Goal: Task Accomplishment & Management: Complete application form

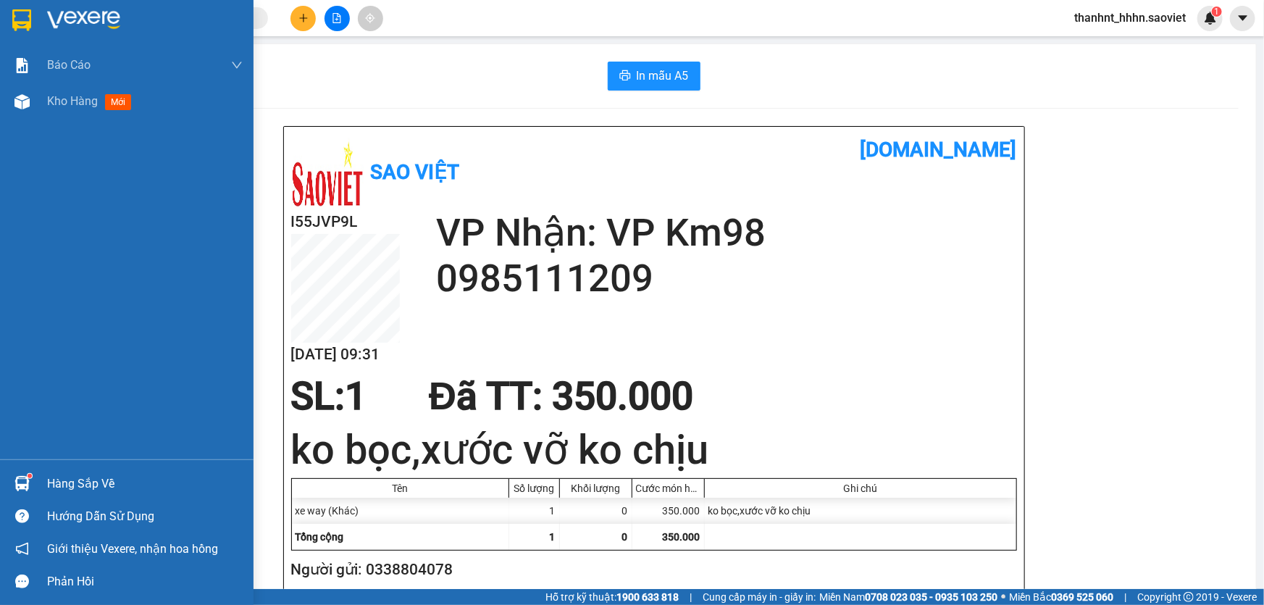
scroll to position [65, 0]
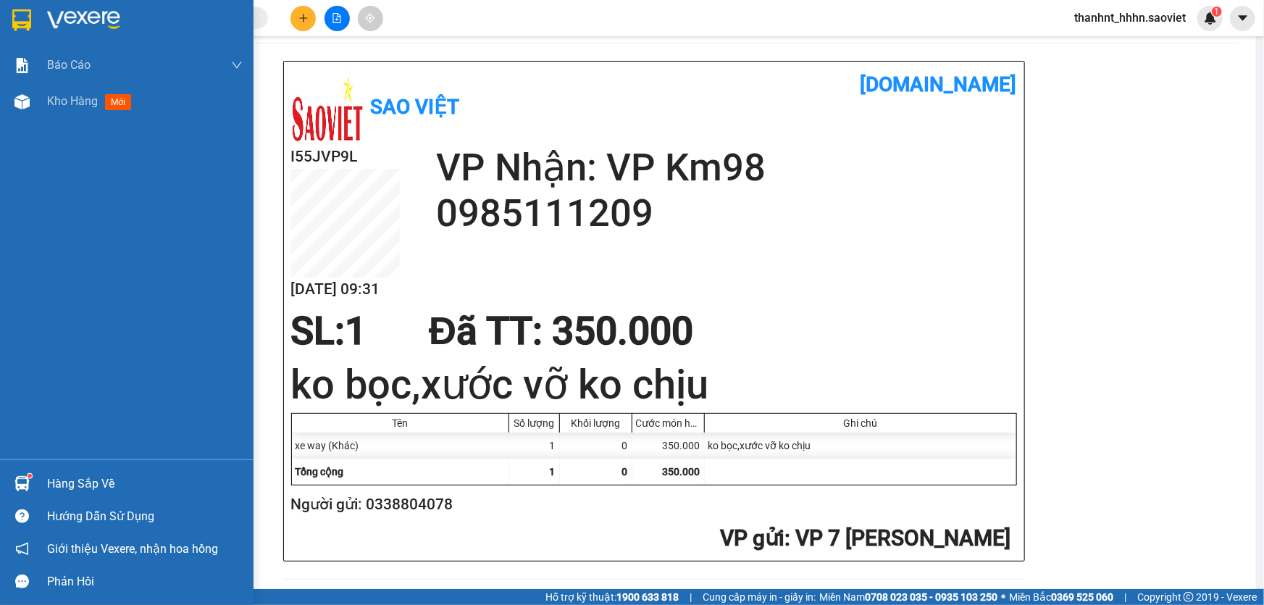
click at [88, 478] on div "Hàng sắp về" at bounding box center [145, 484] width 196 height 22
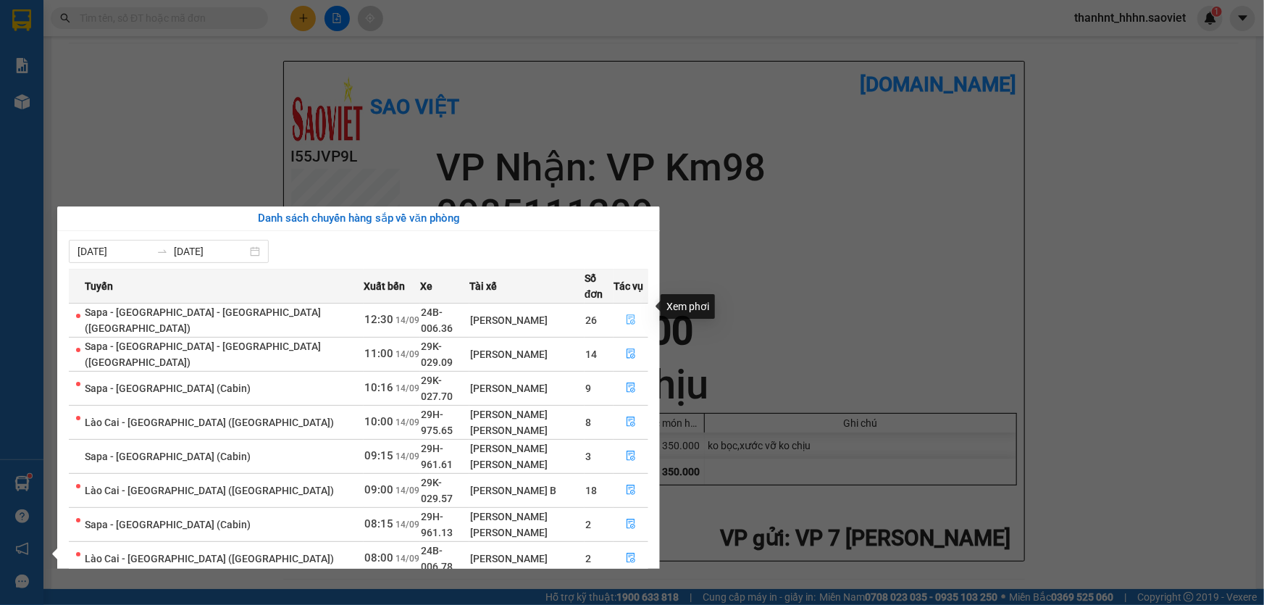
click at [626, 314] on icon "file-done" at bounding box center [631, 319] width 10 height 10
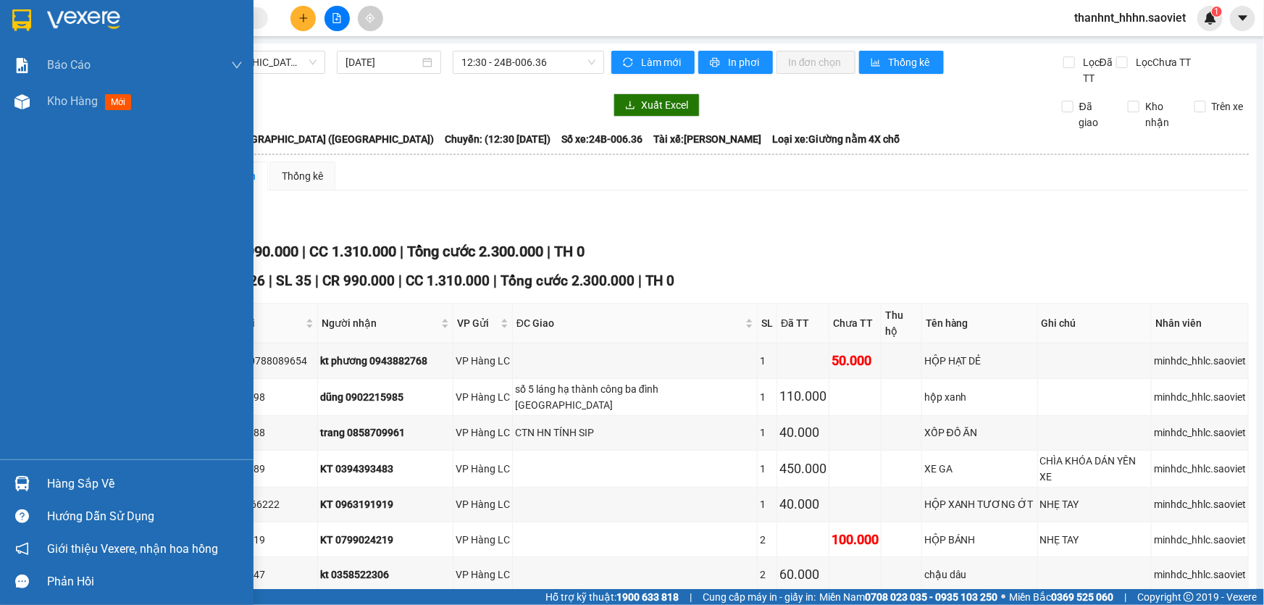
click at [71, 483] on div "Hàng sắp về" at bounding box center [145, 484] width 196 height 22
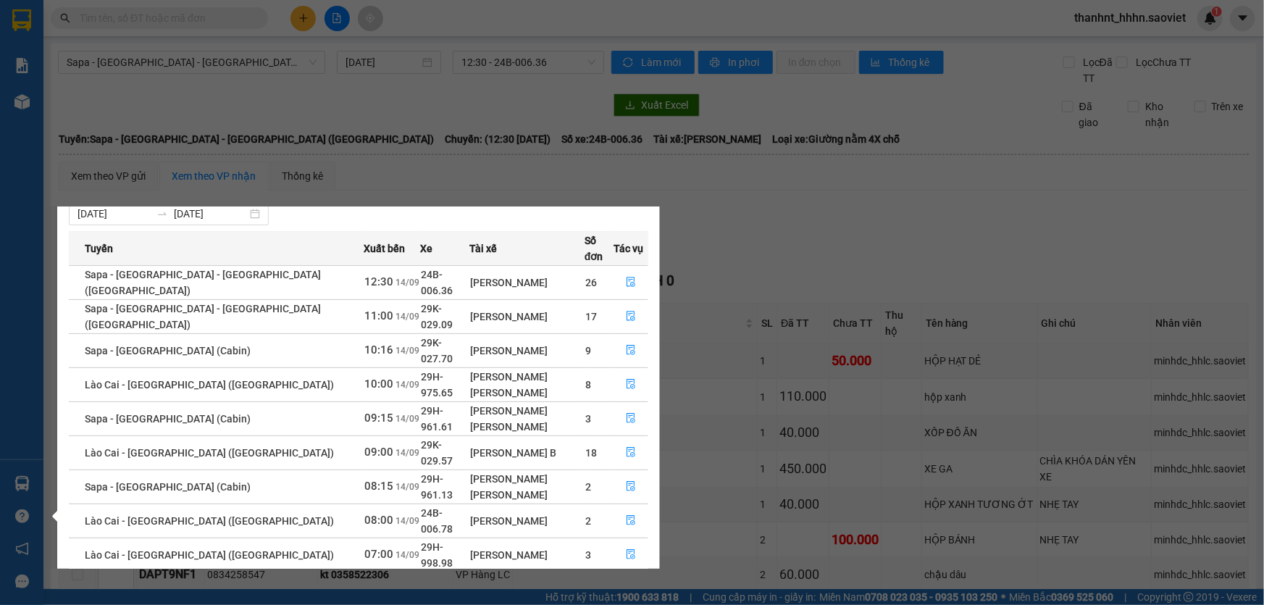
scroll to position [58, 0]
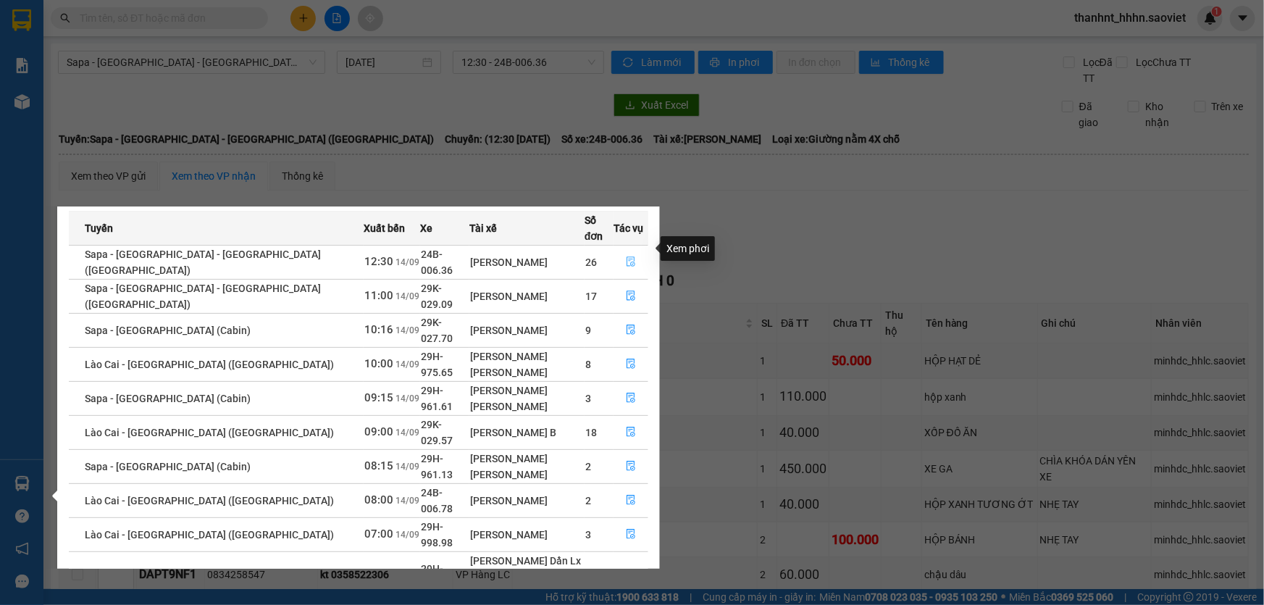
click at [626, 256] on icon "file-done" at bounding box center [631, 261] width 10 height 10
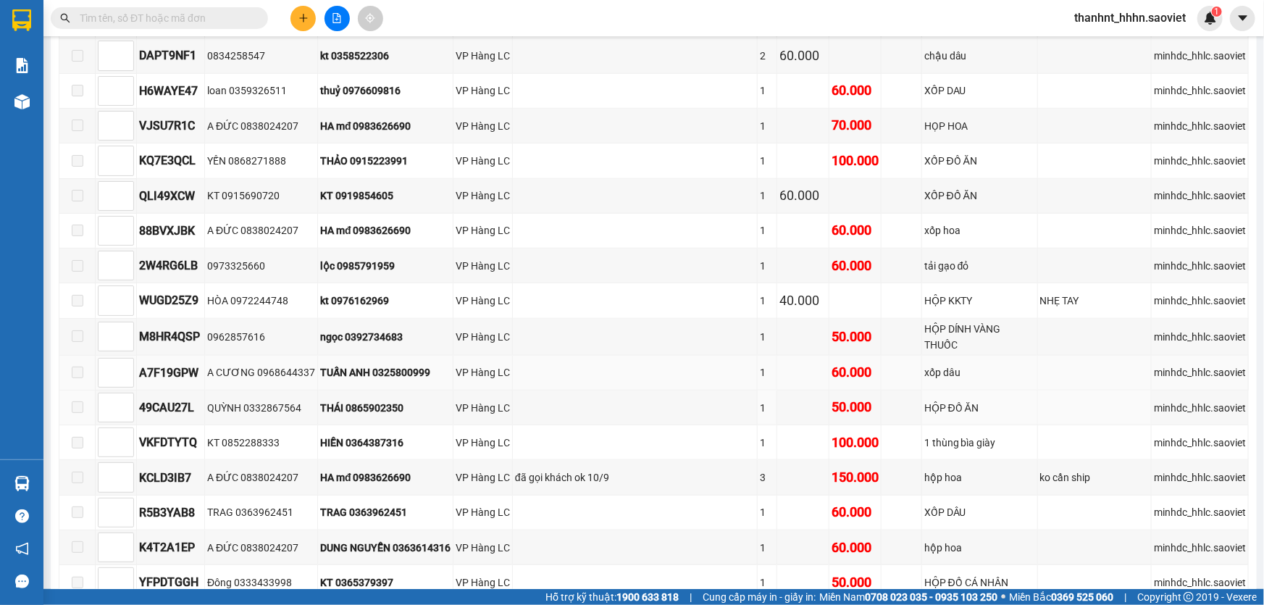
scroll to position [387, 0]
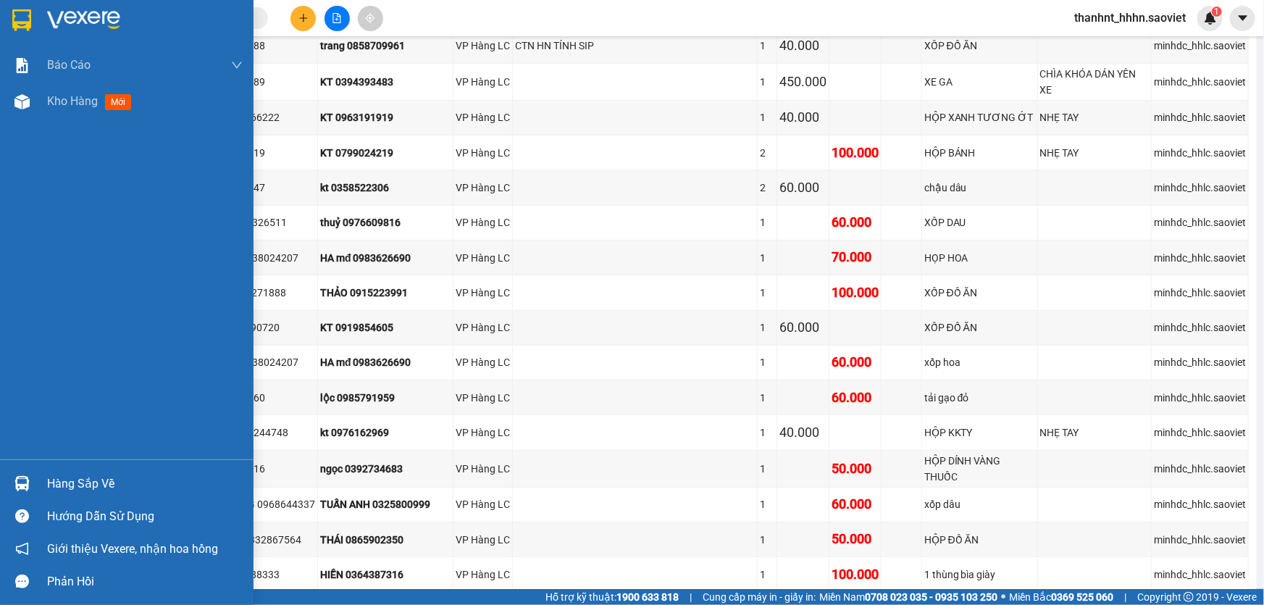
click at [107, 482] on div "Hàng sắp về" at bounding box center [145, 484] width 196 height 22
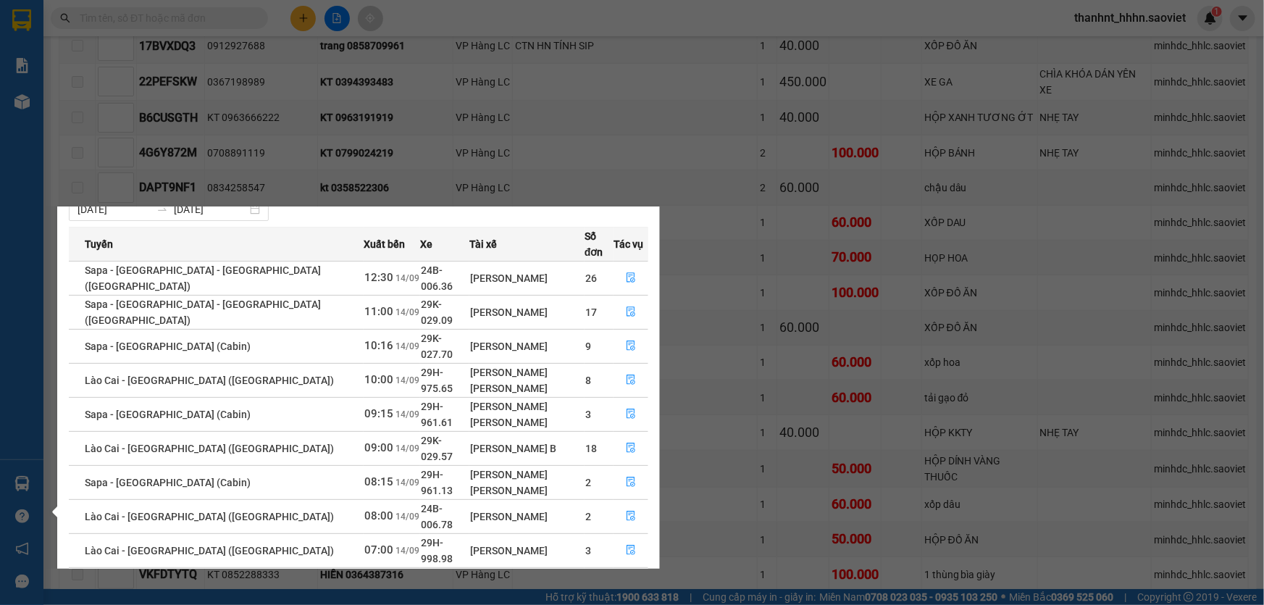
scroll to position [58, 0]
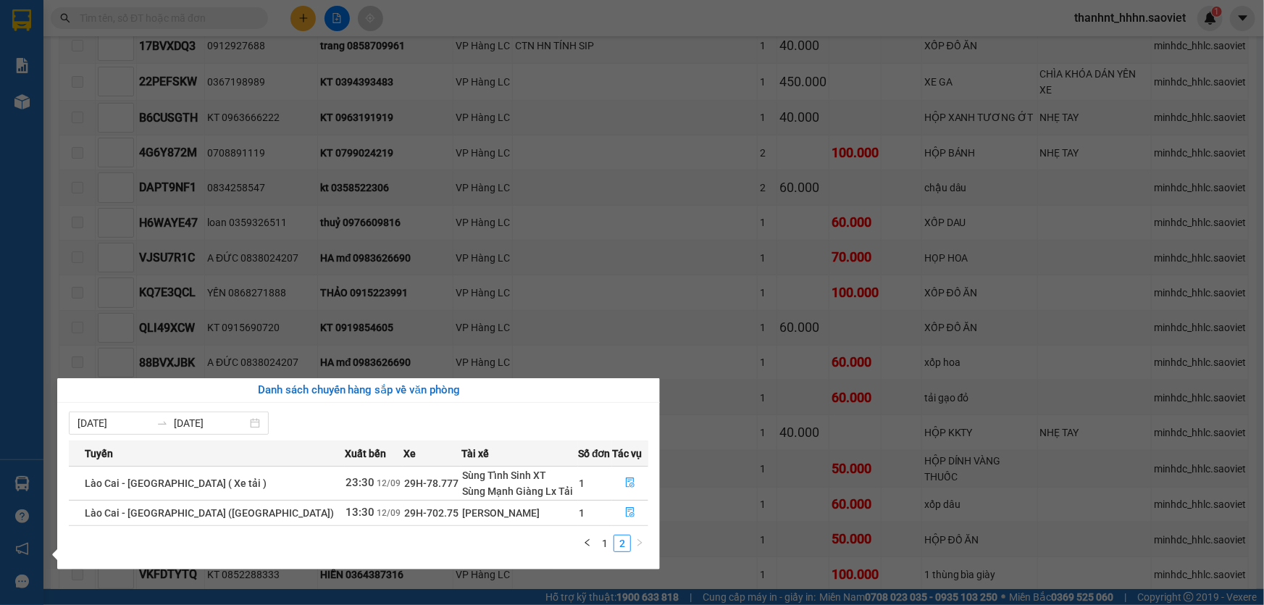
scroll to position [0, 0]
click at [602, 535] on link "1" at bounding box center [605, 543] width 16 height 16
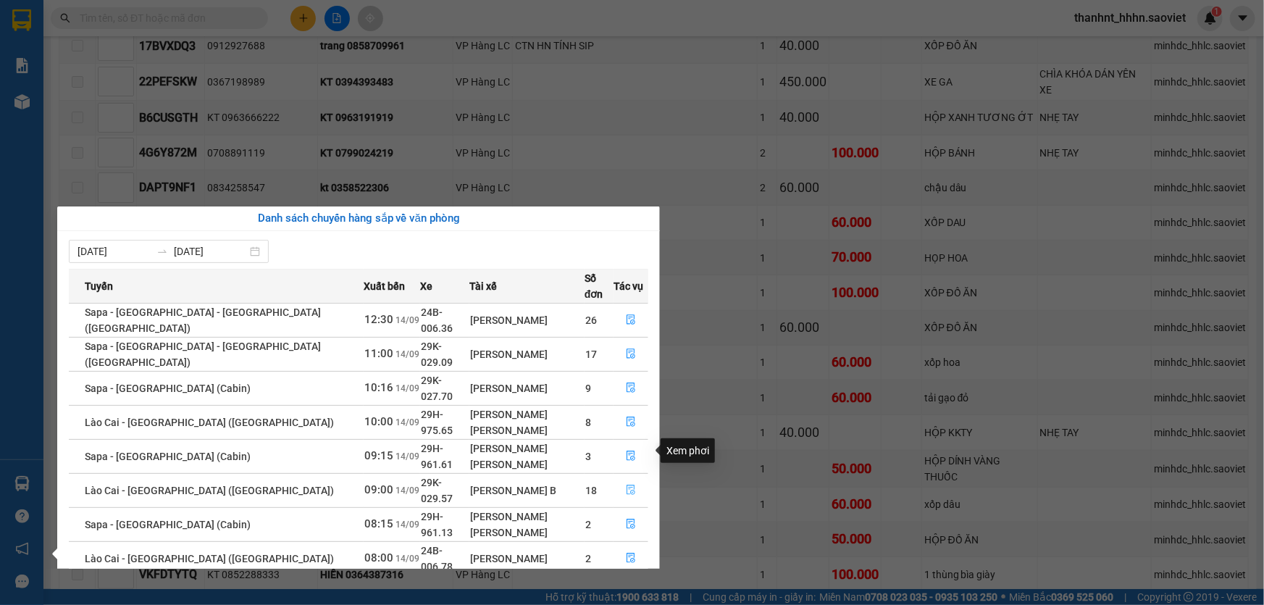
click at [626, 484] on span "file-done" at bounding box center [631, 490] width 10 height 12
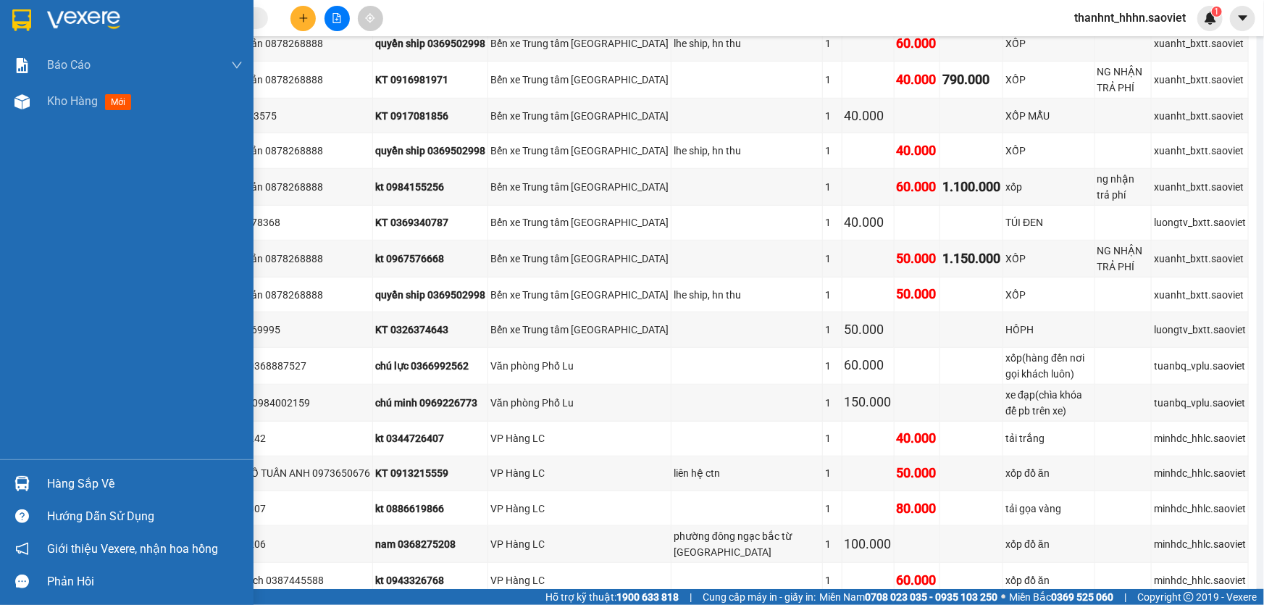
click at [92, 485] on div "Hàng sắp về" at bounding box center [145, 484] width 196 height 22
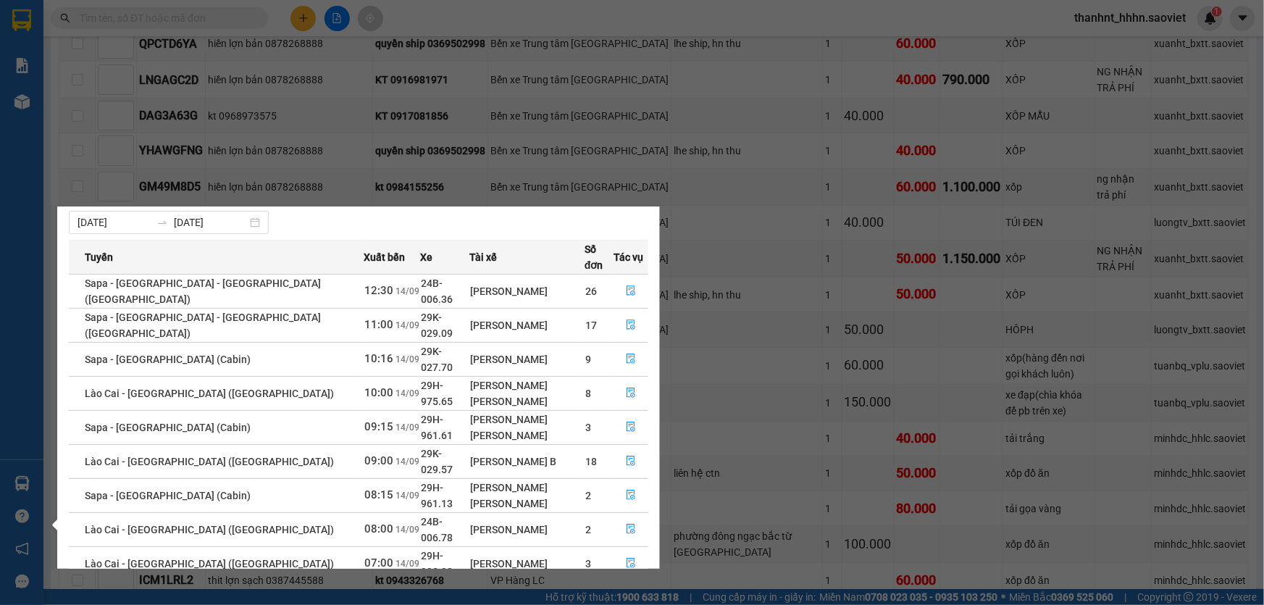
scroll to position [58, 0]
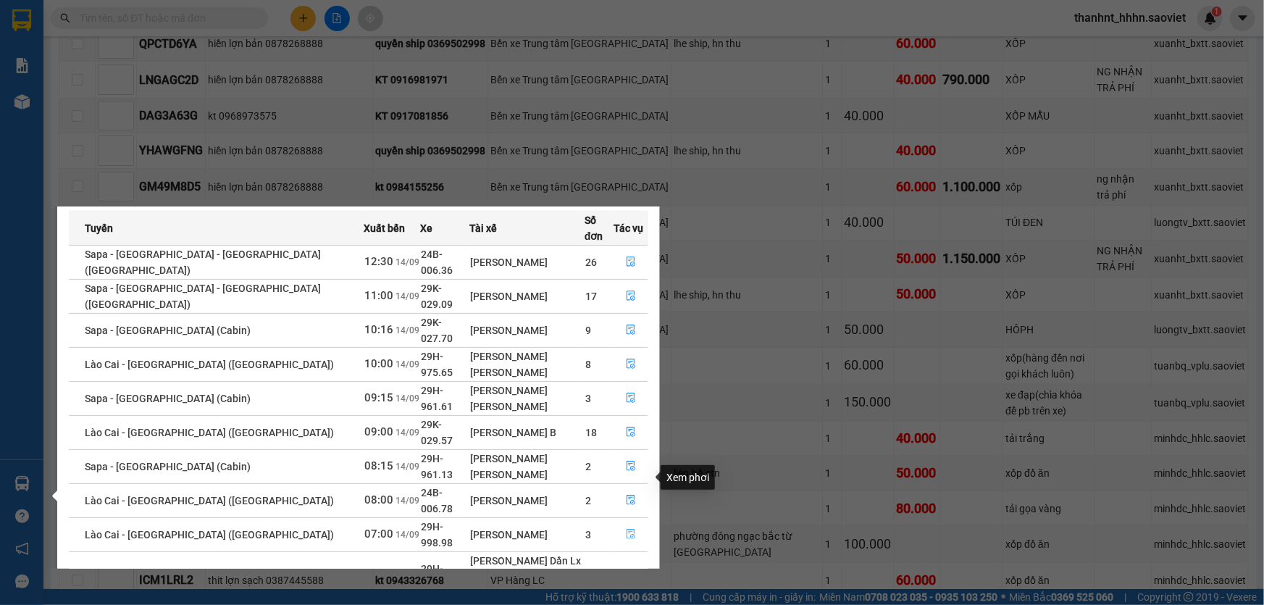
click at [626, 529] on icon "file-done" at bounding box center [630, 534] width 9 height 10
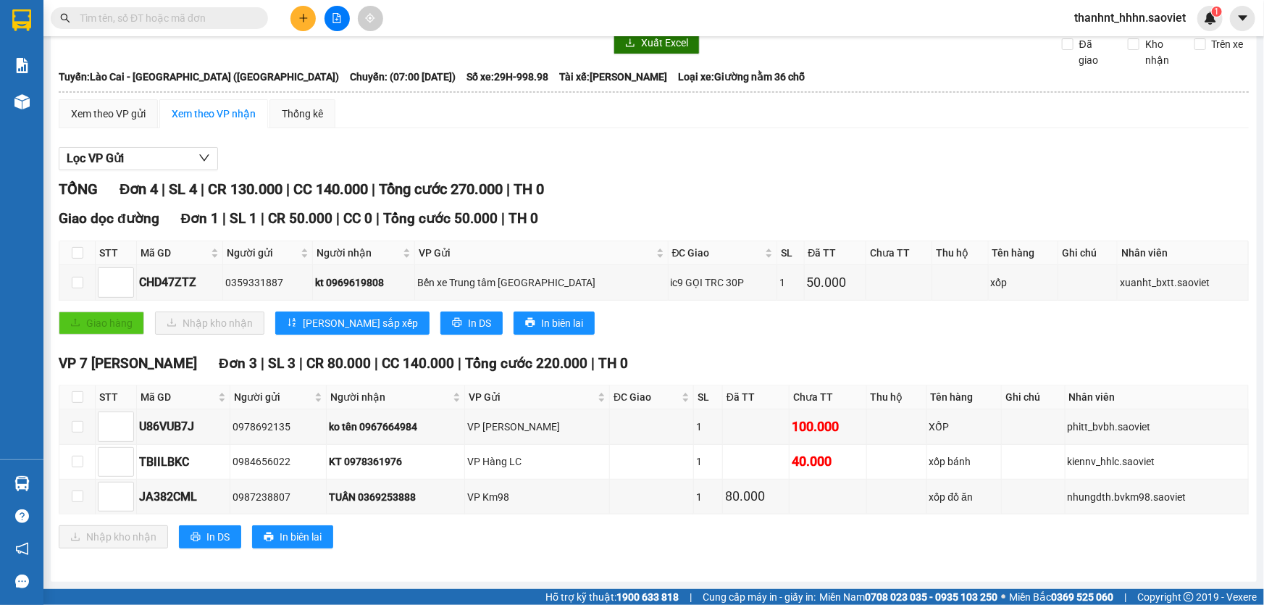
scroll to position [60, 0]
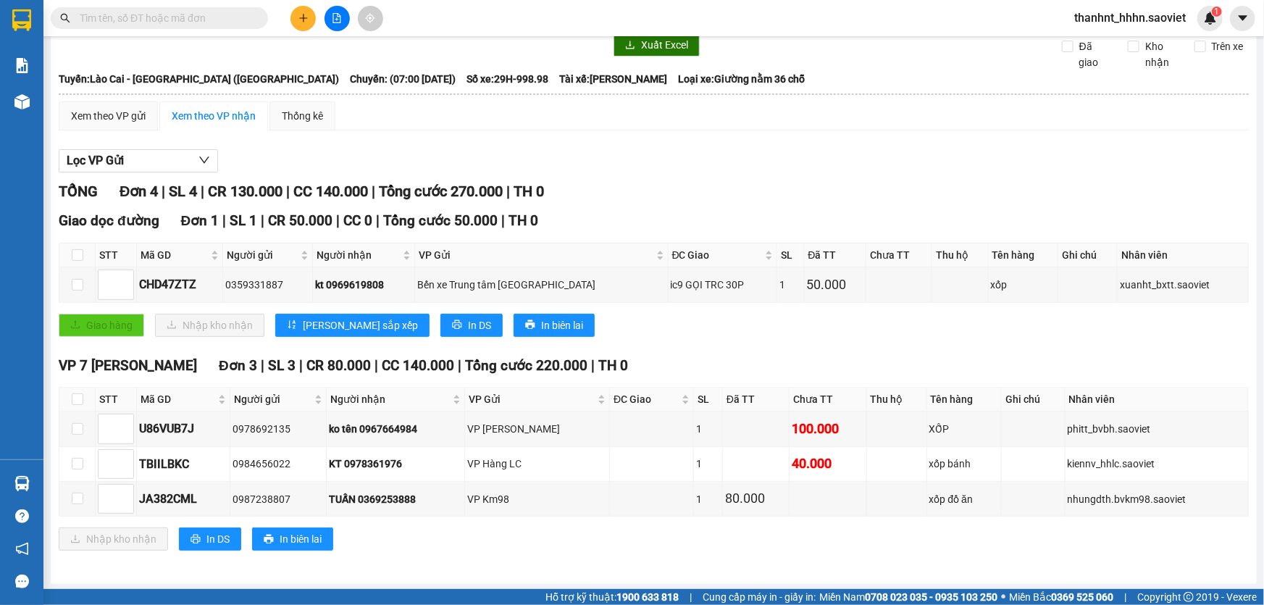
click at [215, 18] on input "text" at bounding box center [165, 18] width 171 height 16
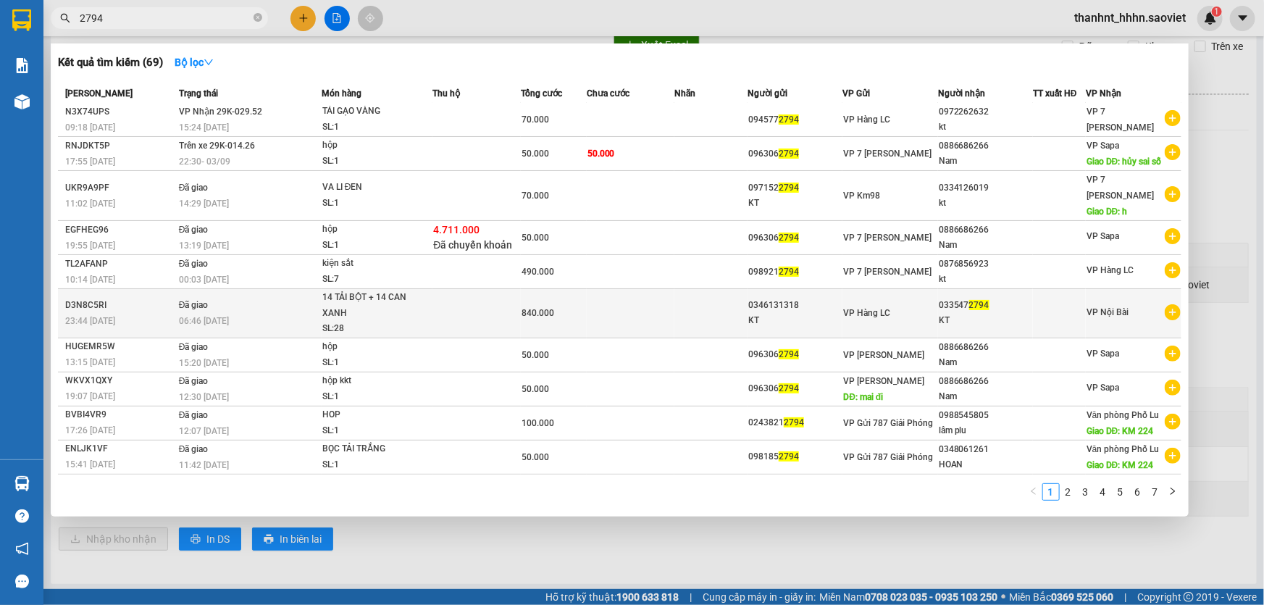
scroll to position [17, 0]
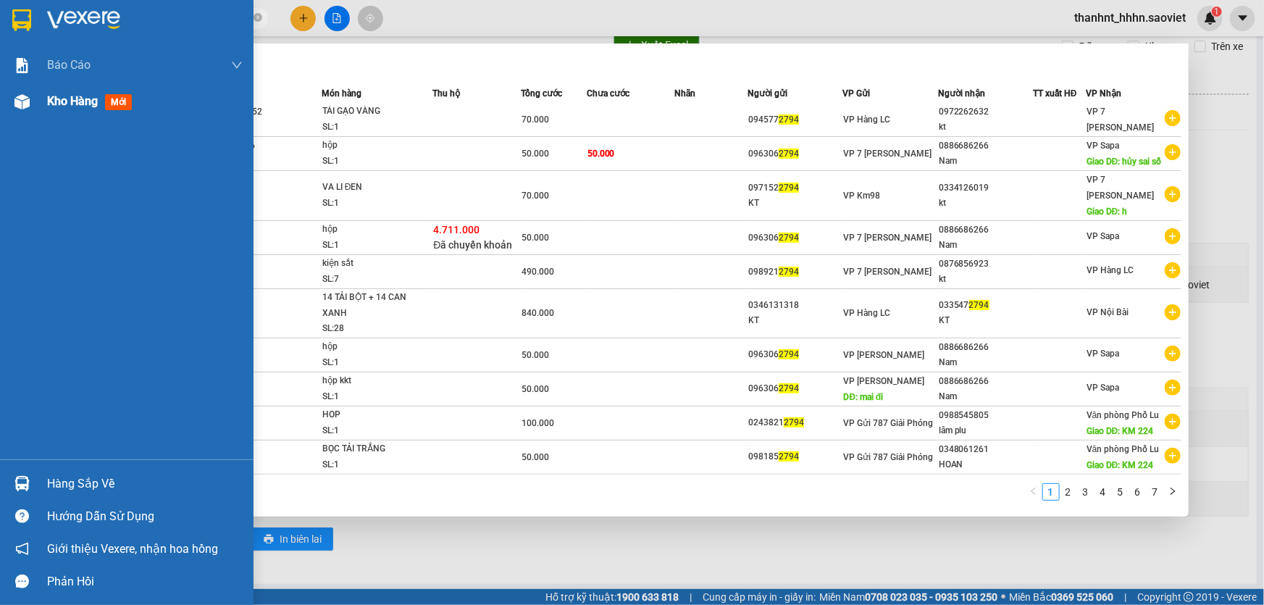
type input "2794"
click at [112, 105] on span "mới" at bounding box center [118, 102] width 27 height 16
click at [892, 549] on div at bounding box center [632, 302] width 1264 height 605
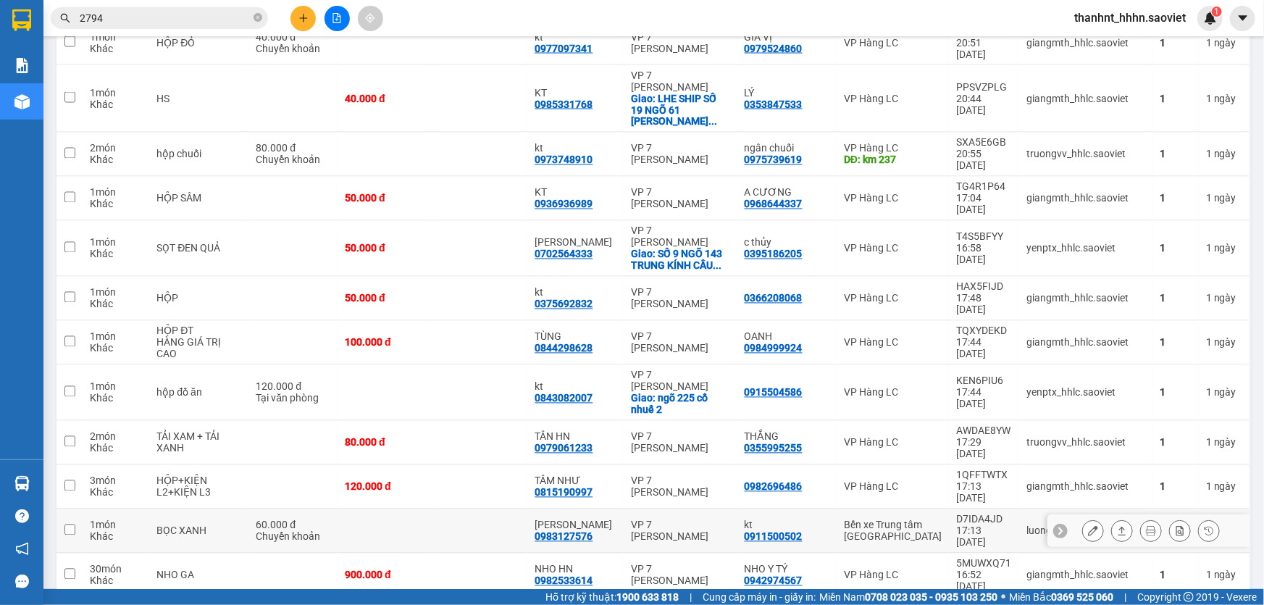
scroll to position [1241, 0]
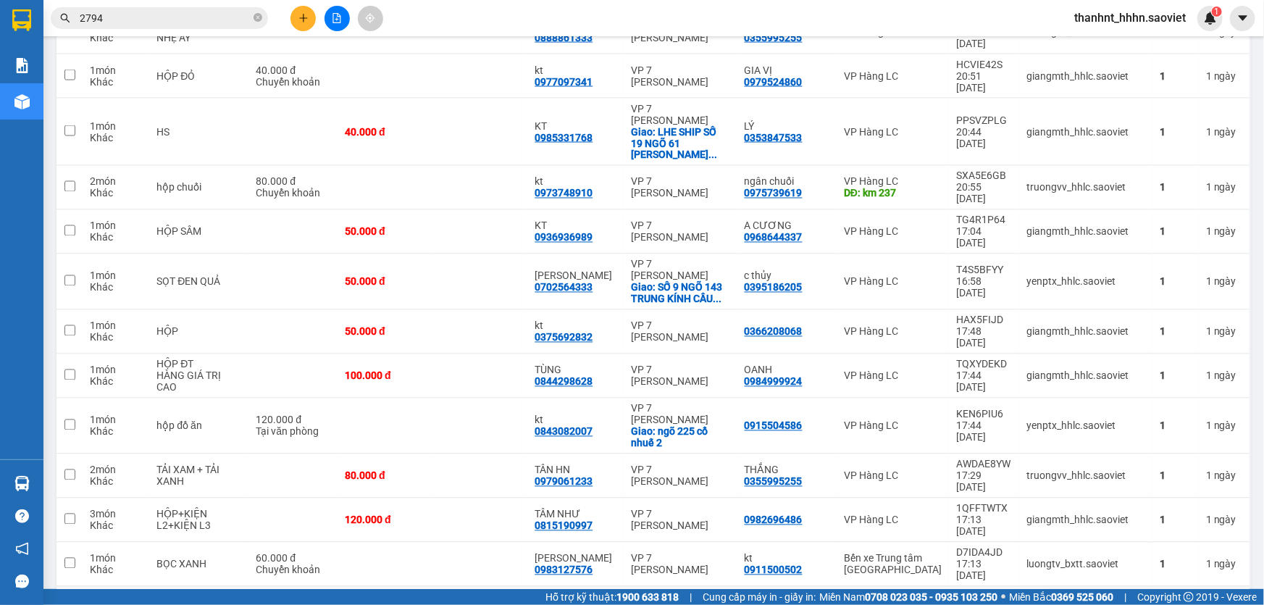
drag, startPoint x: 297, startPoint y: 205, endPoint x: 398, endPoint y: 203, distance: 101.4
click at [398, 587] on tr "30 món Khác NHO GA 900.000 đ NHO HN 0982533614 VP 7 [PERSON_NAME] NHO Y TÝ 0942…" at bounding box center [653, 609] width 1194 height 44
click at [473, 587] on td at bounding box center [479, 609] width 95 height 44
checkbox input "false"
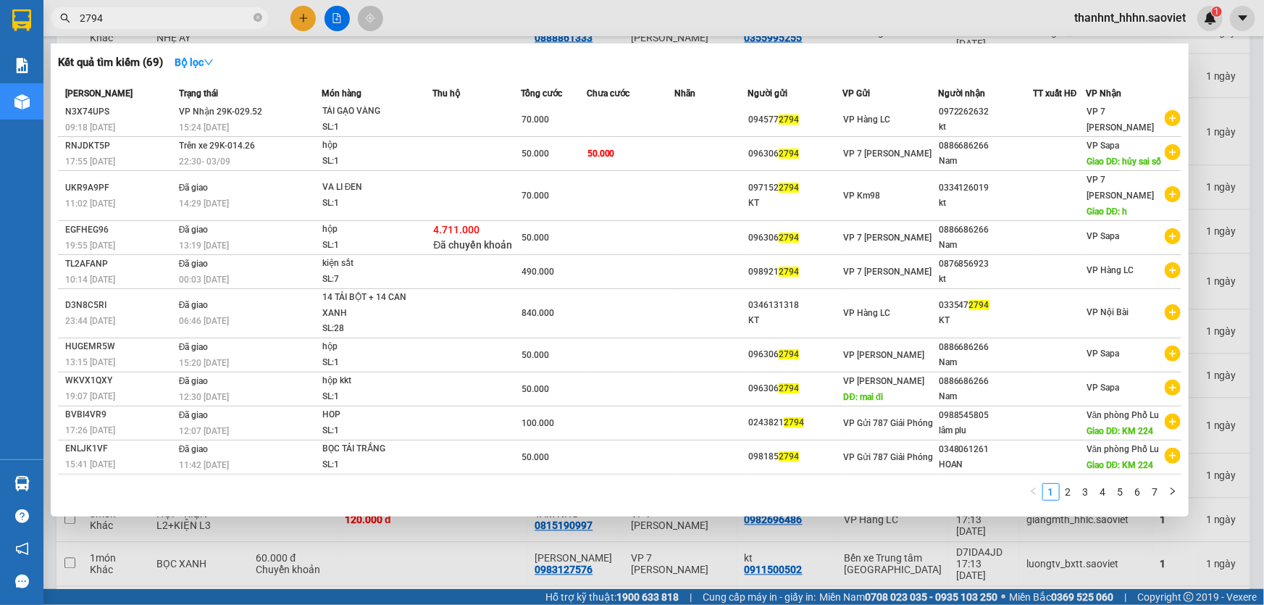
click at [204, 9] on span "2794" at bounding box center [159, 18] width 217 height 22
click at [198, 20] on input "2794" at bounding box center [165, 18] width 171 height 16
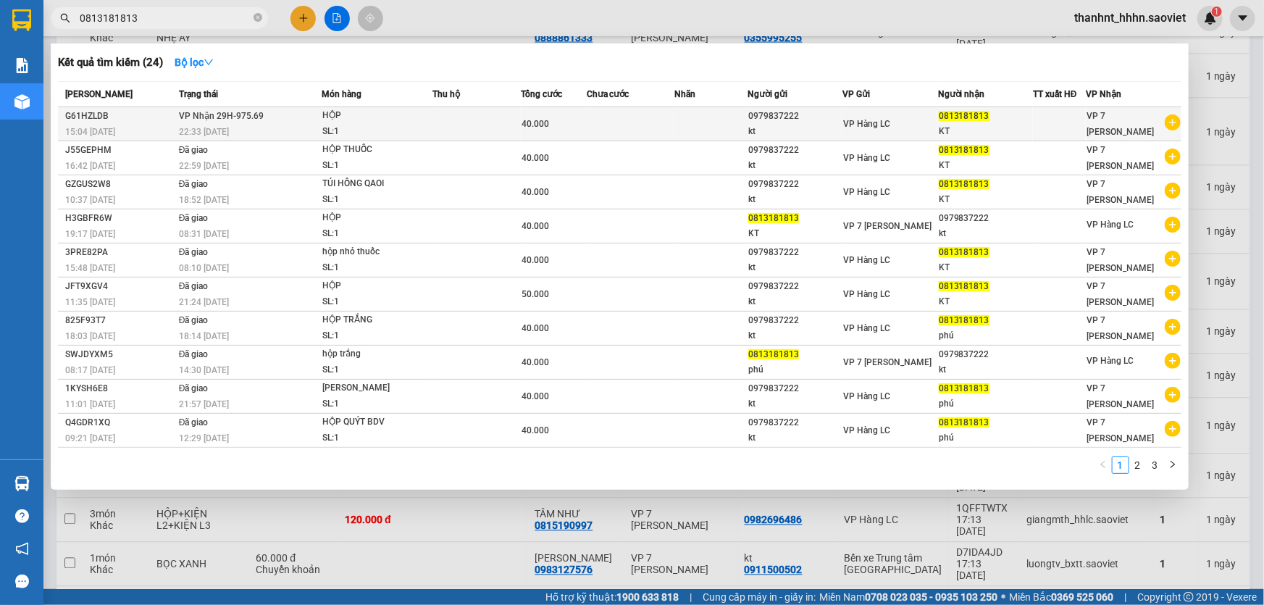
type input "0813181813"
click at [272, 117] on td "VP Nhận 29H-975.69 22:33 [DATE]" at bounding box center [248, 124] width 146 height 34
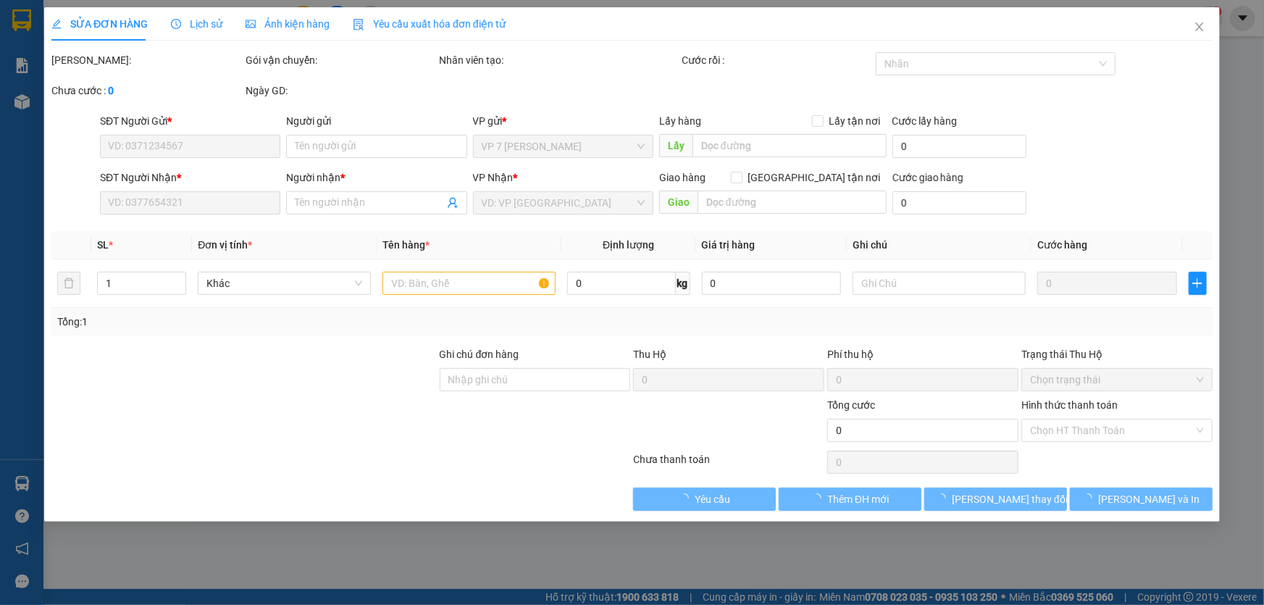
type input "0979837222"
type input "kt"
type input "0813181813"
type input "KT"
type input "40.000"
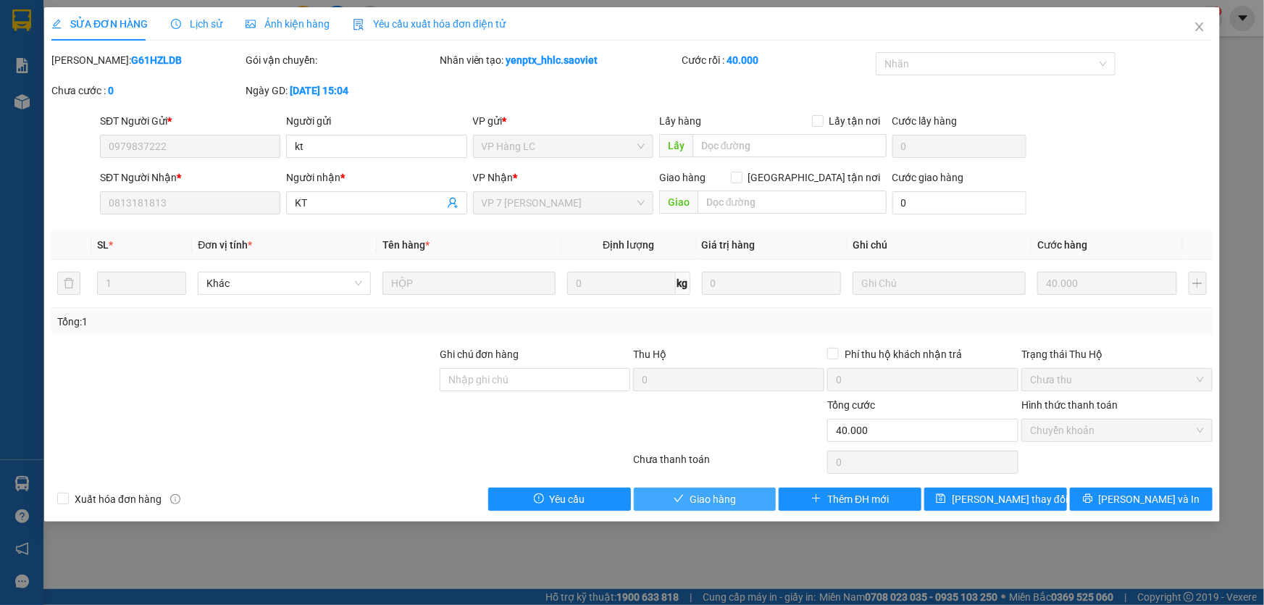
click at [704, 506] on span "Giao hàng" at bounding box center [712, 499] width 46 height 16
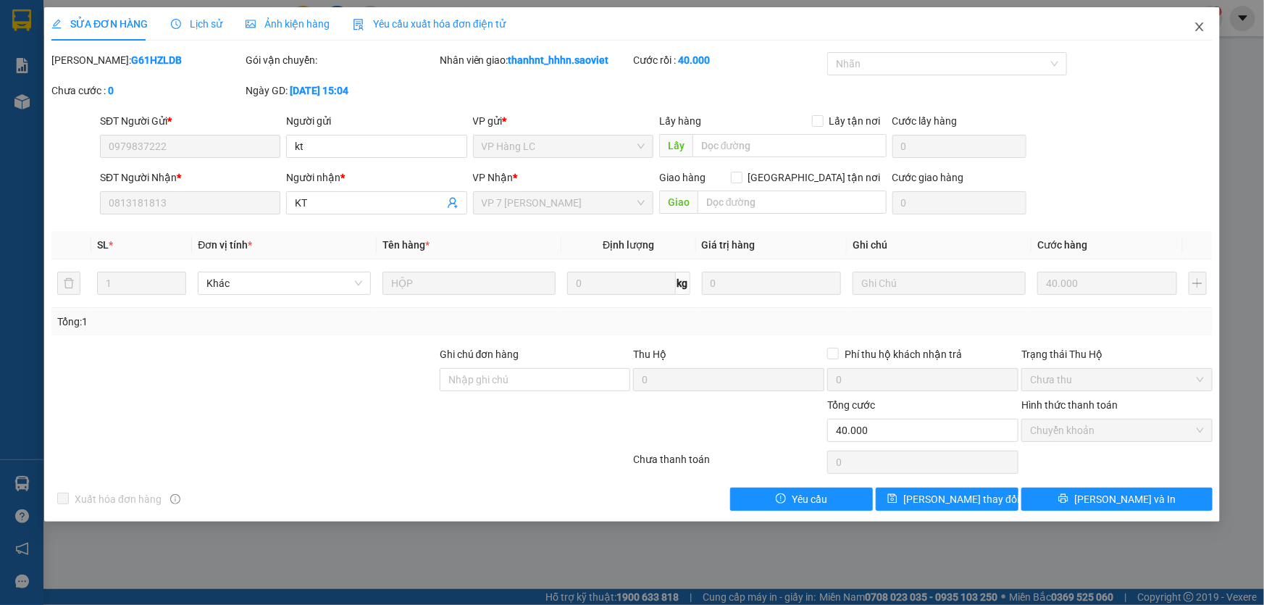
click at [1195, 23] on icon "close" at bounding box center [1199, 26] width 8 height 9
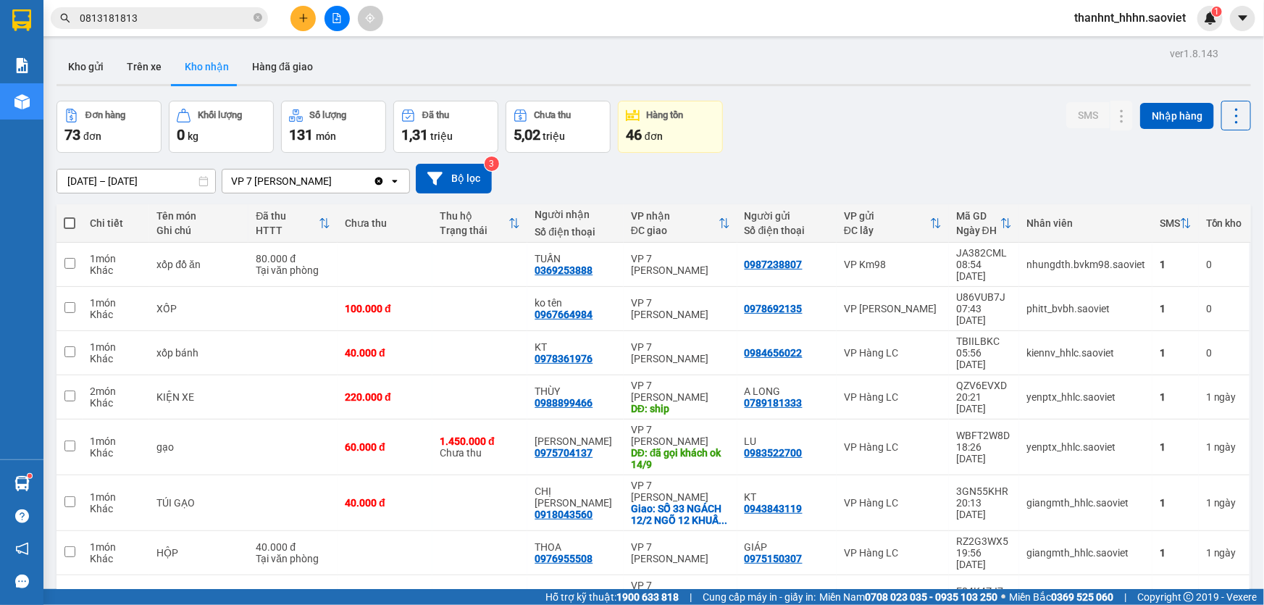
click at [1195, 24] on span "thanhnt_hhhn.saoviet" at bounding box center [1129, 18] width 135 height 18
drag, startPoint x: 1195, startPoint y: 24, endPoint x: 1180, endPoint y: 5, distance: 23.8
click at [1180, 6] on div "thanhnt_hhhn.saoviet 1" at bounding box center [1142, 18] width 160 height 25
click at [175, 22] on input "0813181813" at bounding box center [165, 18] width 171 height 16
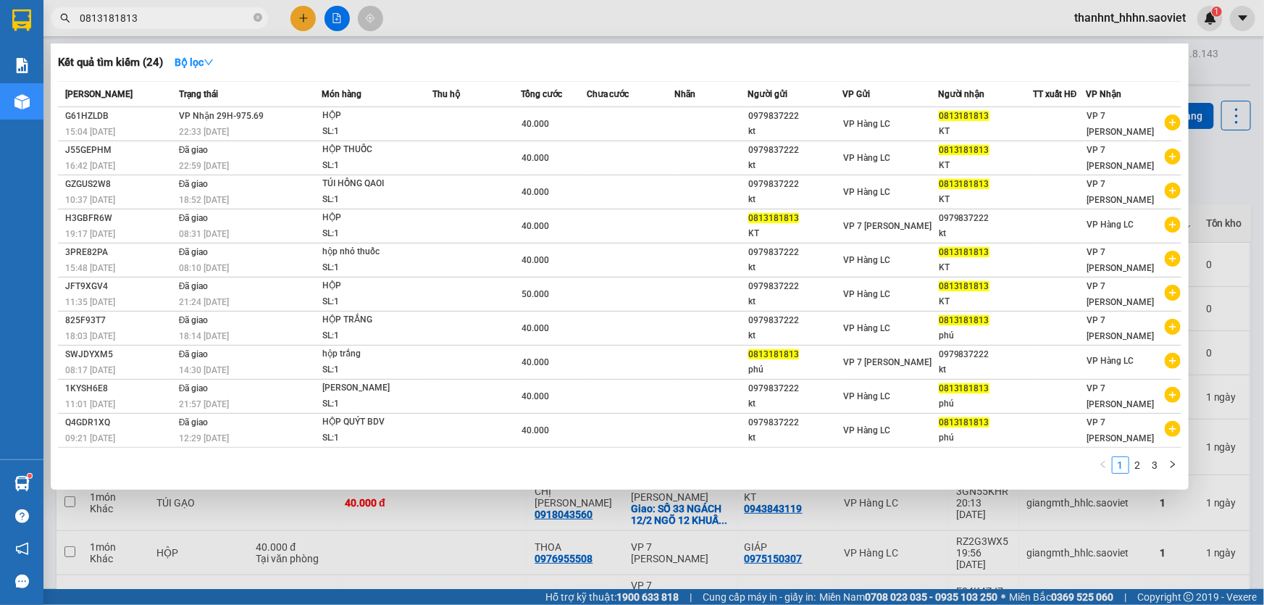
click at [175, 22] on input "0813181813" at bounding box center [165, 18] width 171 height 16
